Goal: Find specific page/section: Find specific page/section

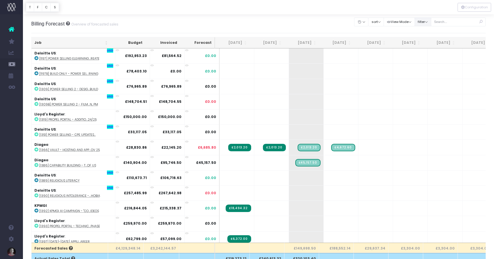
click at [431, 23] on button "filter" at bounding box center [422, 21] width 17 height 9
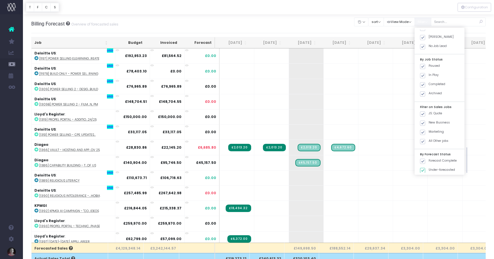
scroll to position [163, 0]
click at [425, 72] on span at bounding box center [422, 72] width 5 height 5
click at [429, 72] on input "JS: Quote" at bounding box center [430, 72] width 4 height 4
checkbox input "false"
click at [425, 80] on span at bounding box center [422, 81] width 5 height 5
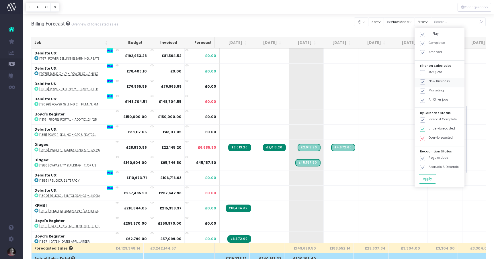
click at [429, 80] on input "New Business" at bounding box center [430, 81] width 4 height 4
checkbox input "false"
click at [425, 90] on span at bounding box center [422, 91] width 5 height 5
click at [429, 90] on input "Marketing" at bounding box center [430, 90] width 4 height 4
checkbox input "false"
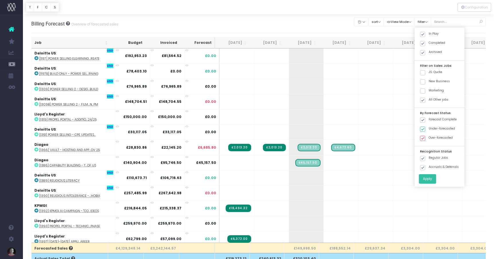
click at [436, 179] on button "Apply" at bounding box center [427, 178] width 17 height 9
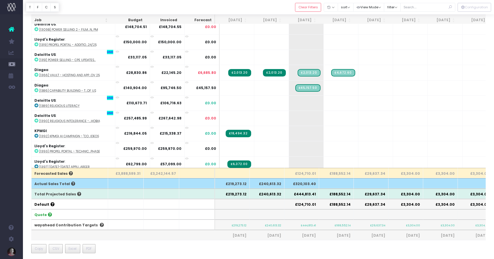
scroll to position [0, 0]
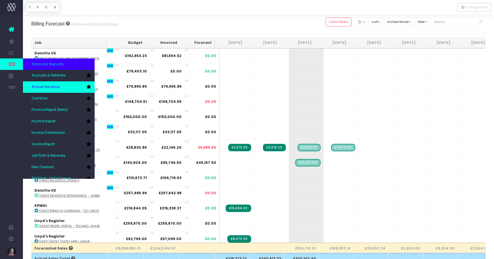
click at [44, 87] on span "Annual Revenue" at bounding box center [46, 87] width 28 height 5
